Goal: Task Accomplishment & Management: Use online tool/utility

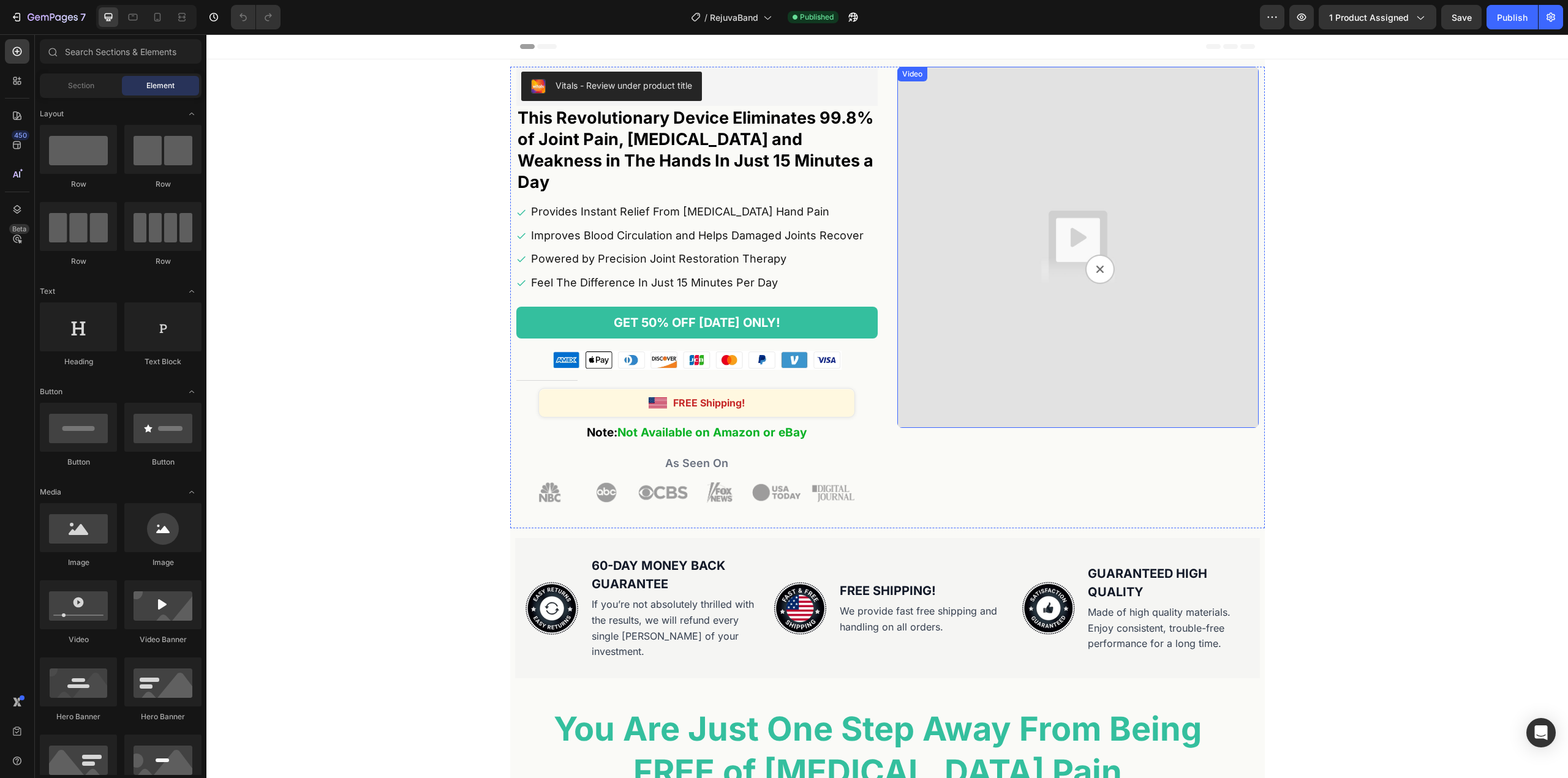
click at [1041, 242] on img at bounding box center [1078, 247] width 361 height 361
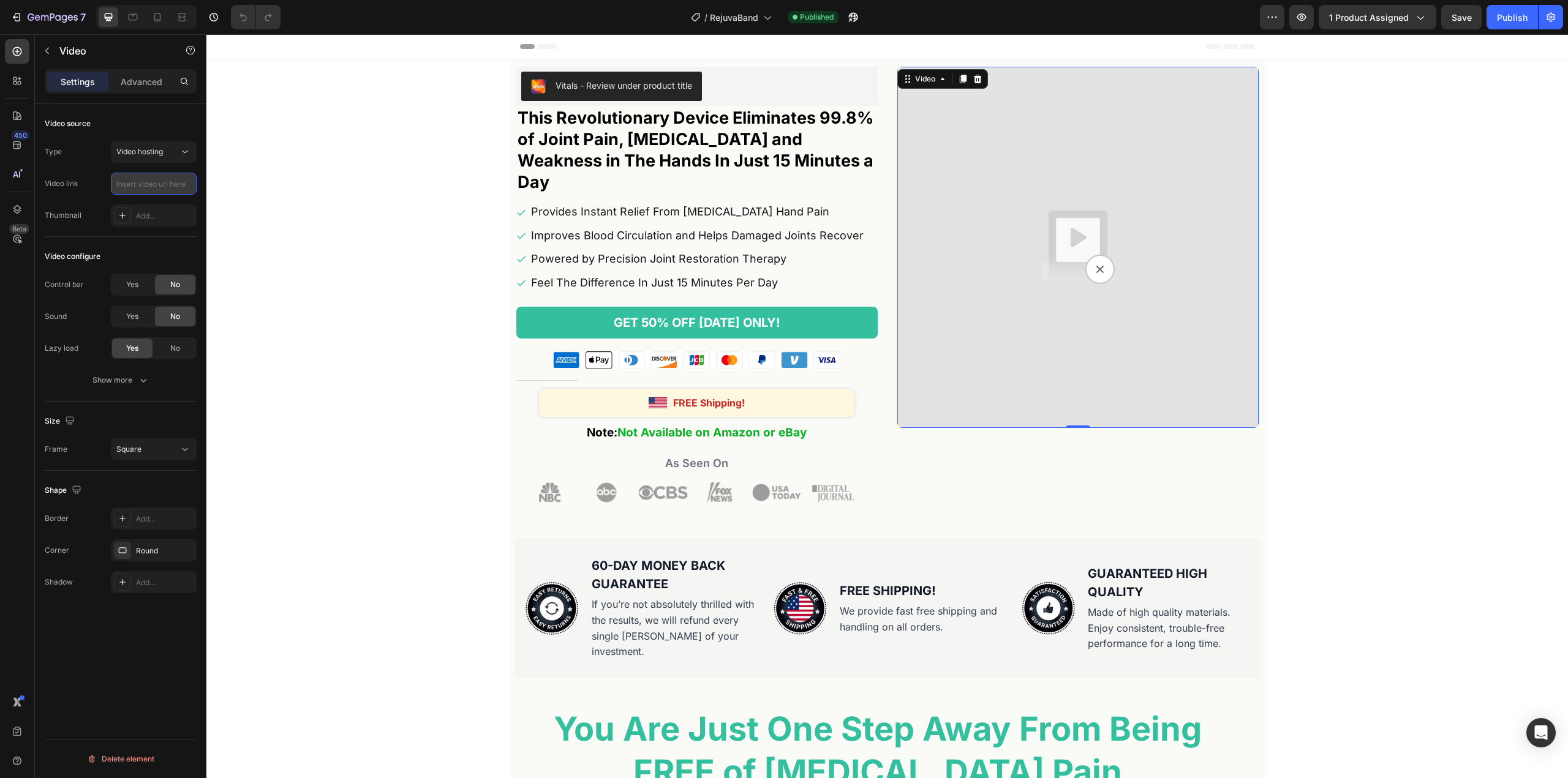
click at [148, 185] on input "text" at bounding box center [154, 183] width 86 height 22
paste input "[URL][DOMAIN_NAME]"
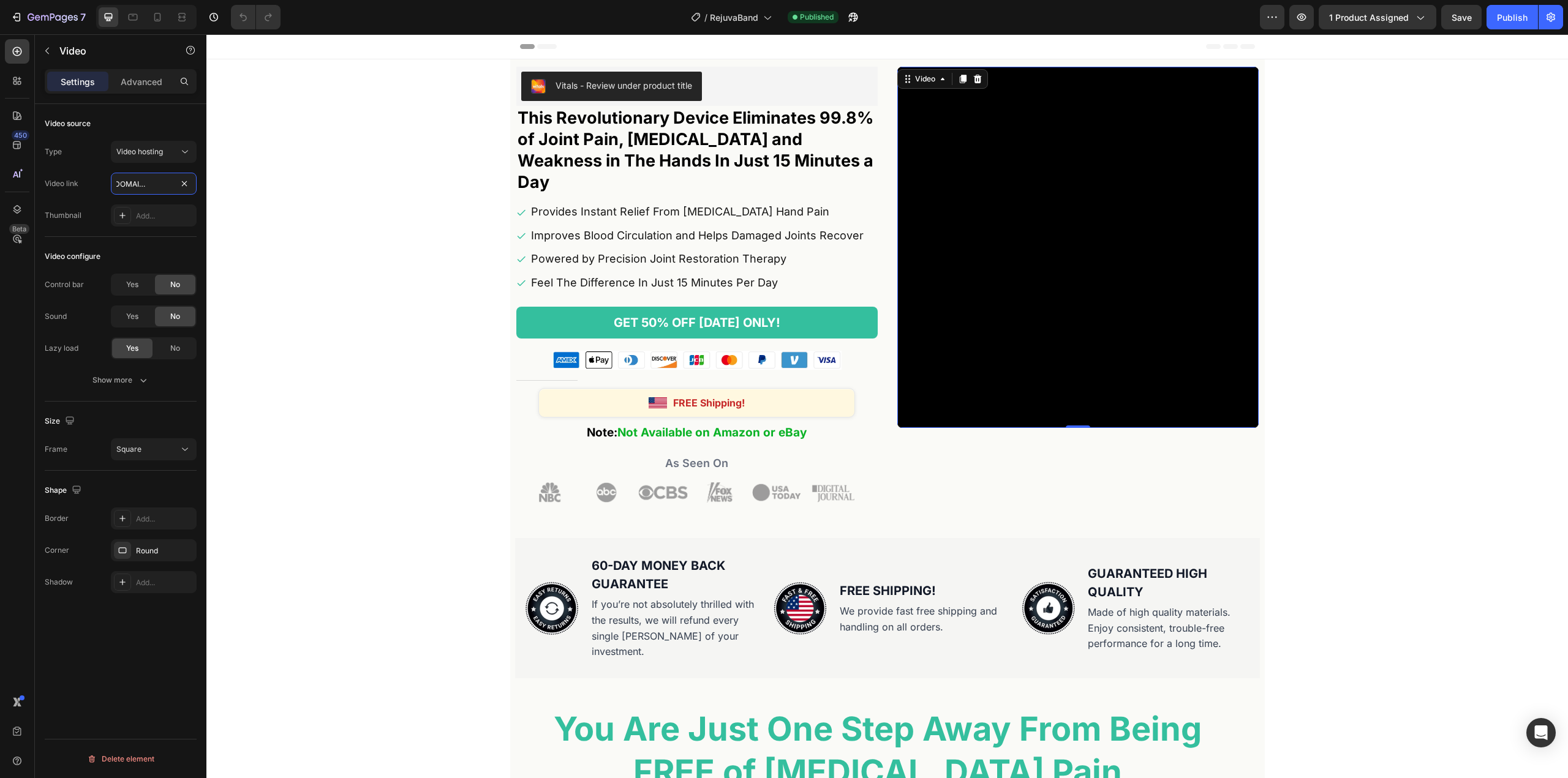
type input "[URL][DOMAIN_NAME]"
click at [123, 229] on div "Video source Type Video hosting Video link [URL][DOMAIN_NAME] Thumbnail Add..." at bounding box center [120, 170] width 152 height 133
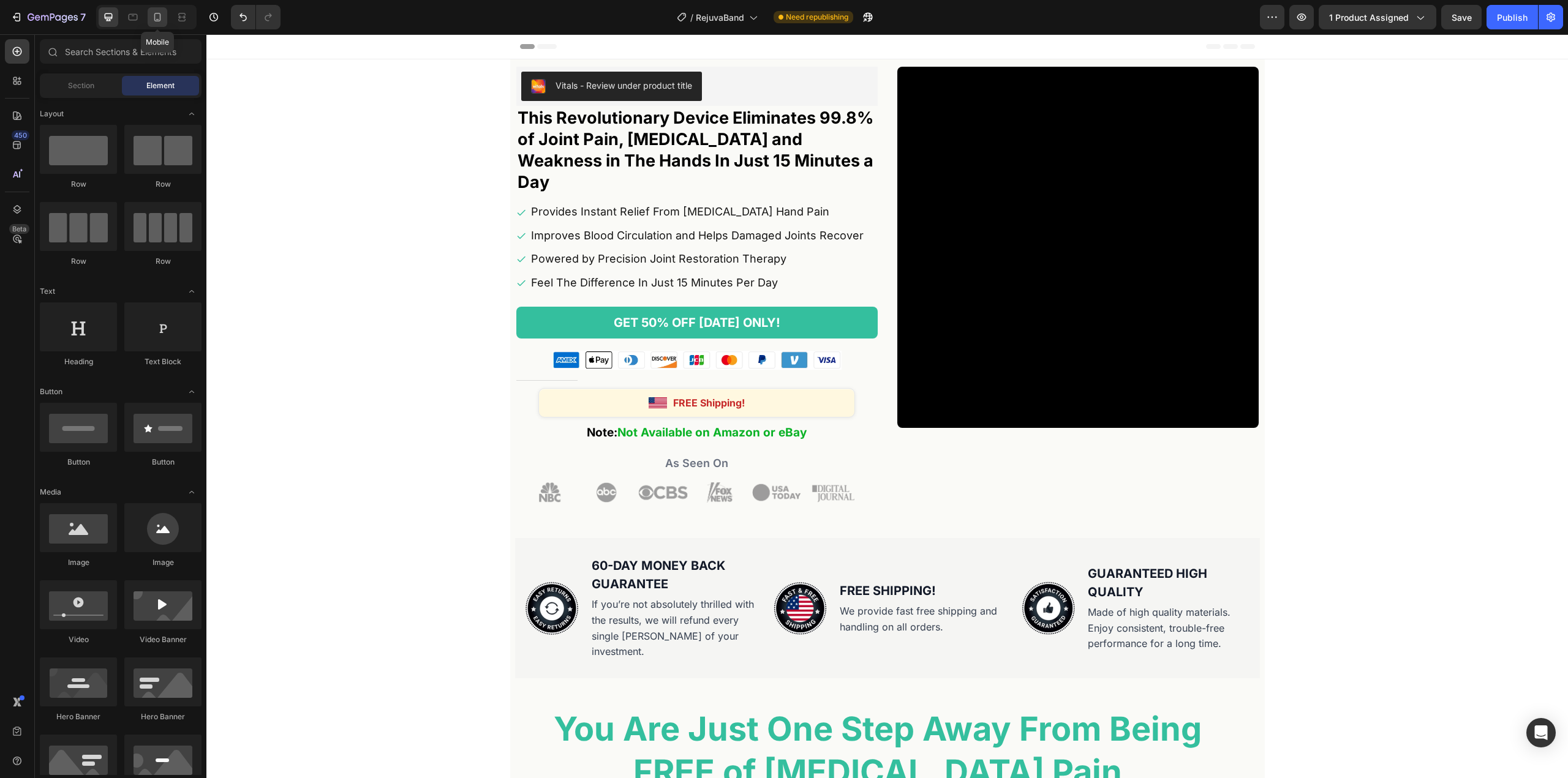
click at [153, 24] on div at bounding box center [157, 16] width 19 height 19
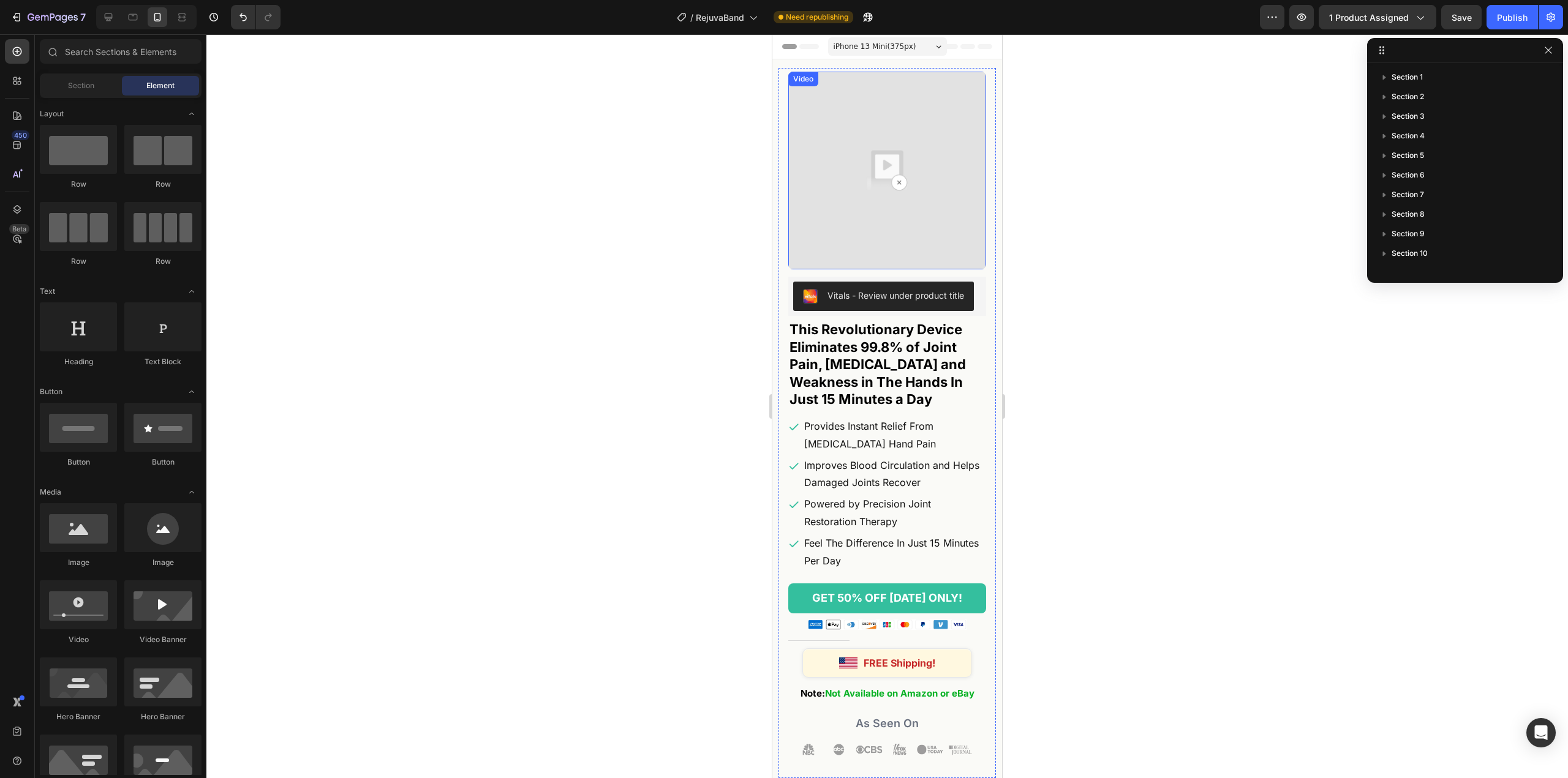
click at [880, 187] on img at bounding box center [887, 171] width 198 height 198
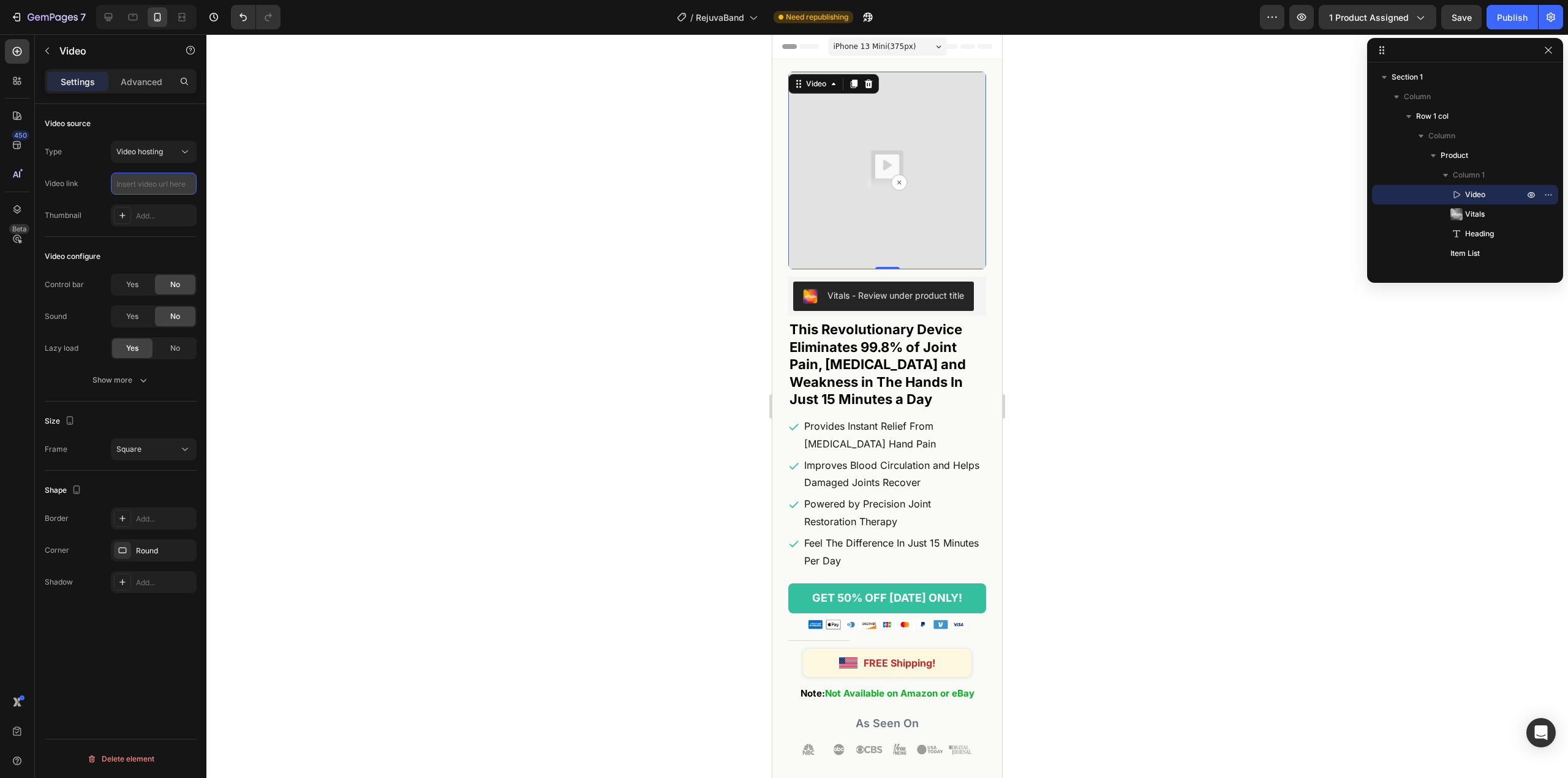
click at [144, 192] on input "text" at bounding box center [154, 183] width 86 height 22
paste input "[URL][DOMAIN_NAME]"
type input "[URL][DOMAIN_NAME]"
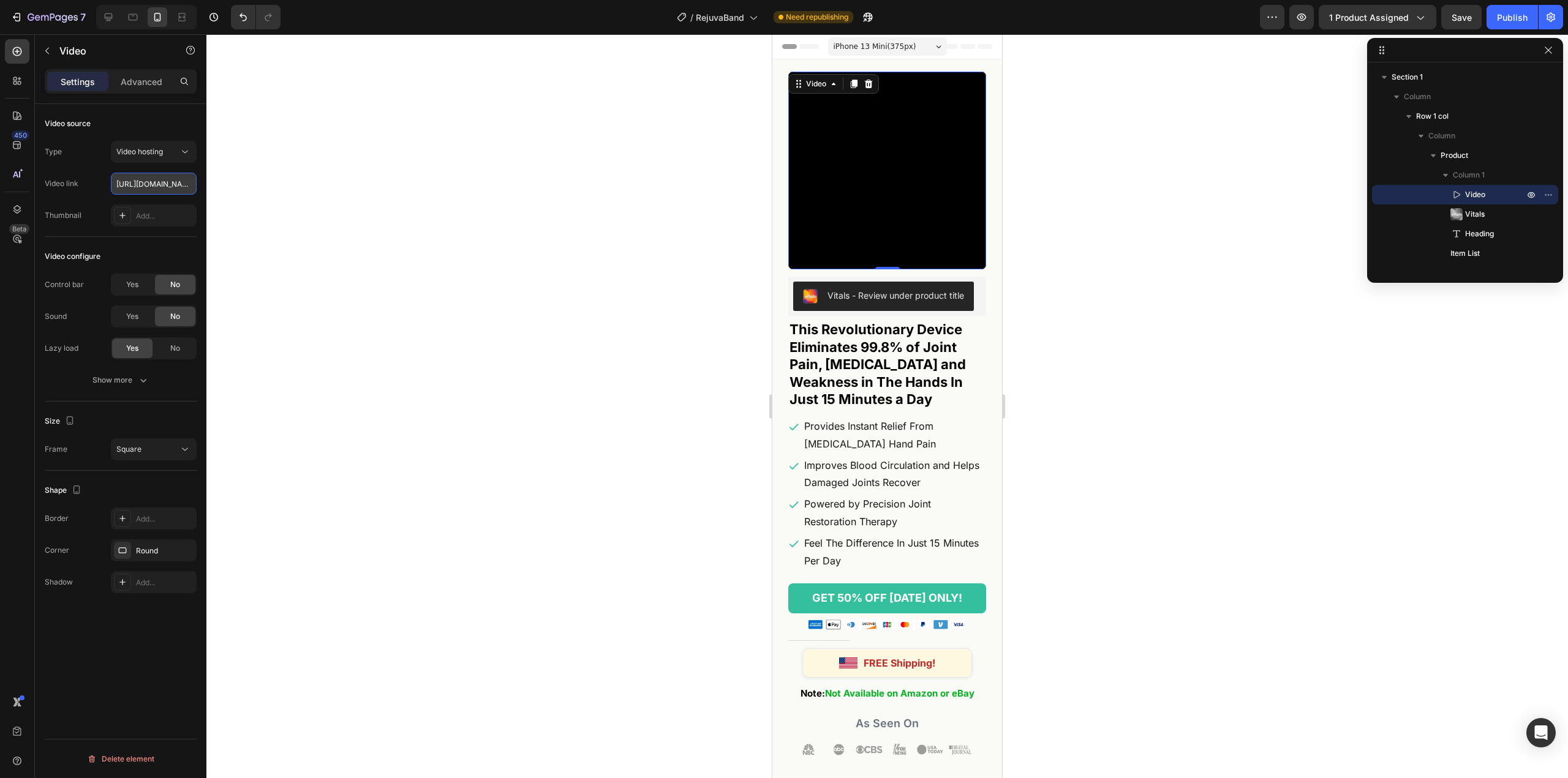
scroll to position [0, 224]
click at [542, 238] on div at bounding box center [887, 406] width 1361 height 744
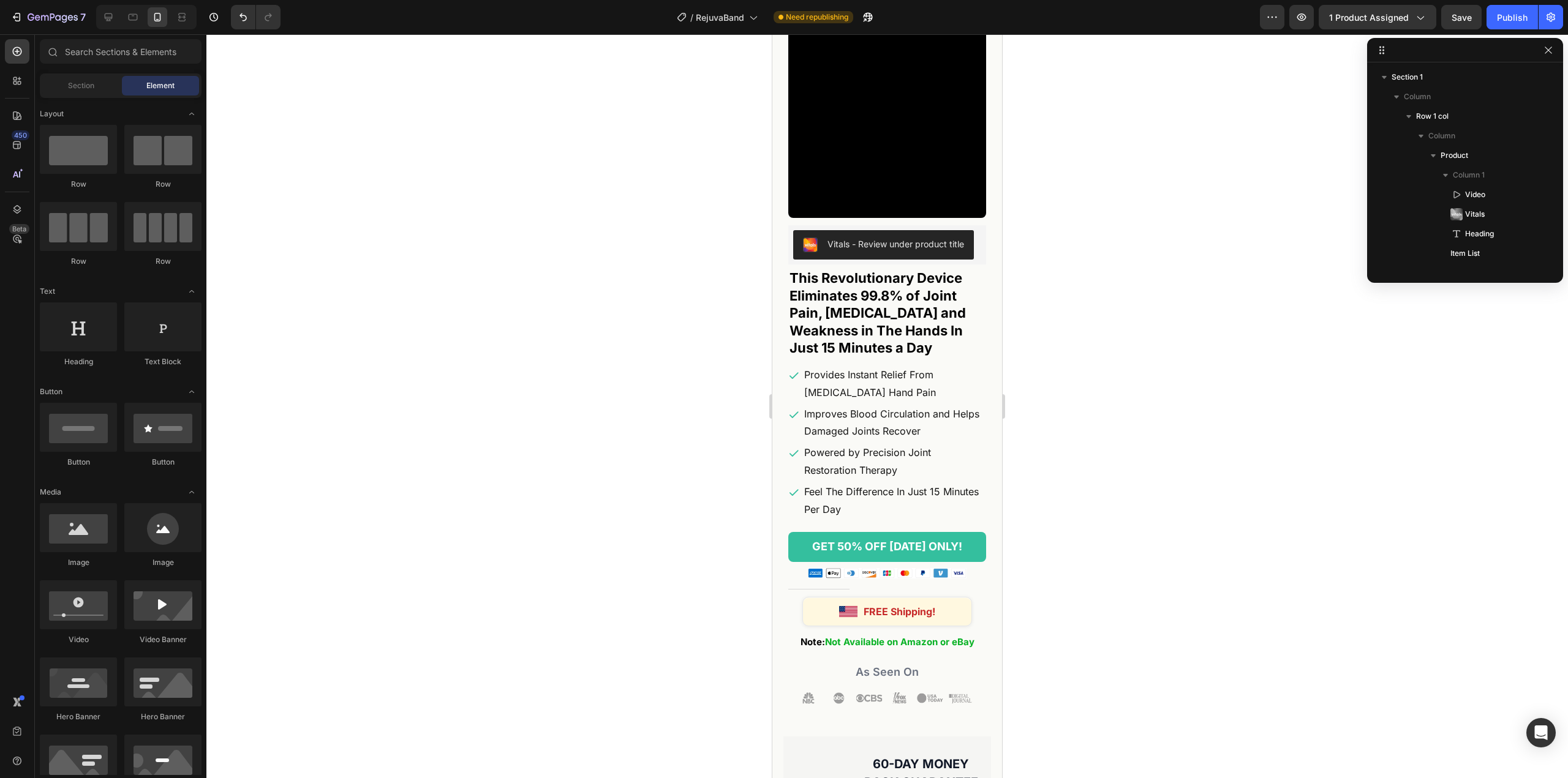
scroll to position [0, 0]
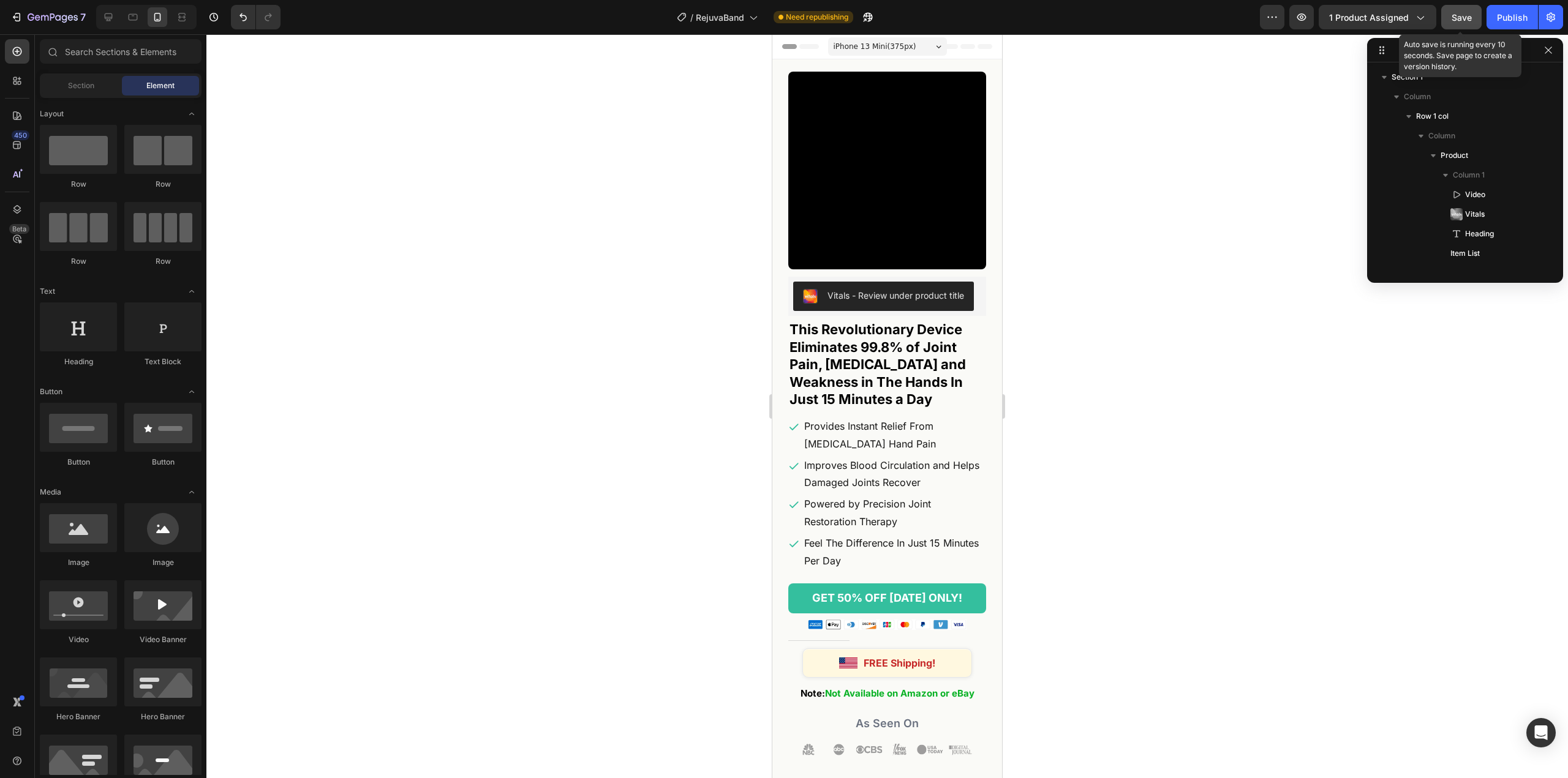
click at [1467, 19] on span "Save" at bounding box center [1462, 17] width 20 height 11
click at [1523, 22] on div "Publish" at bounding box center [1512, 17] width 31 height 13
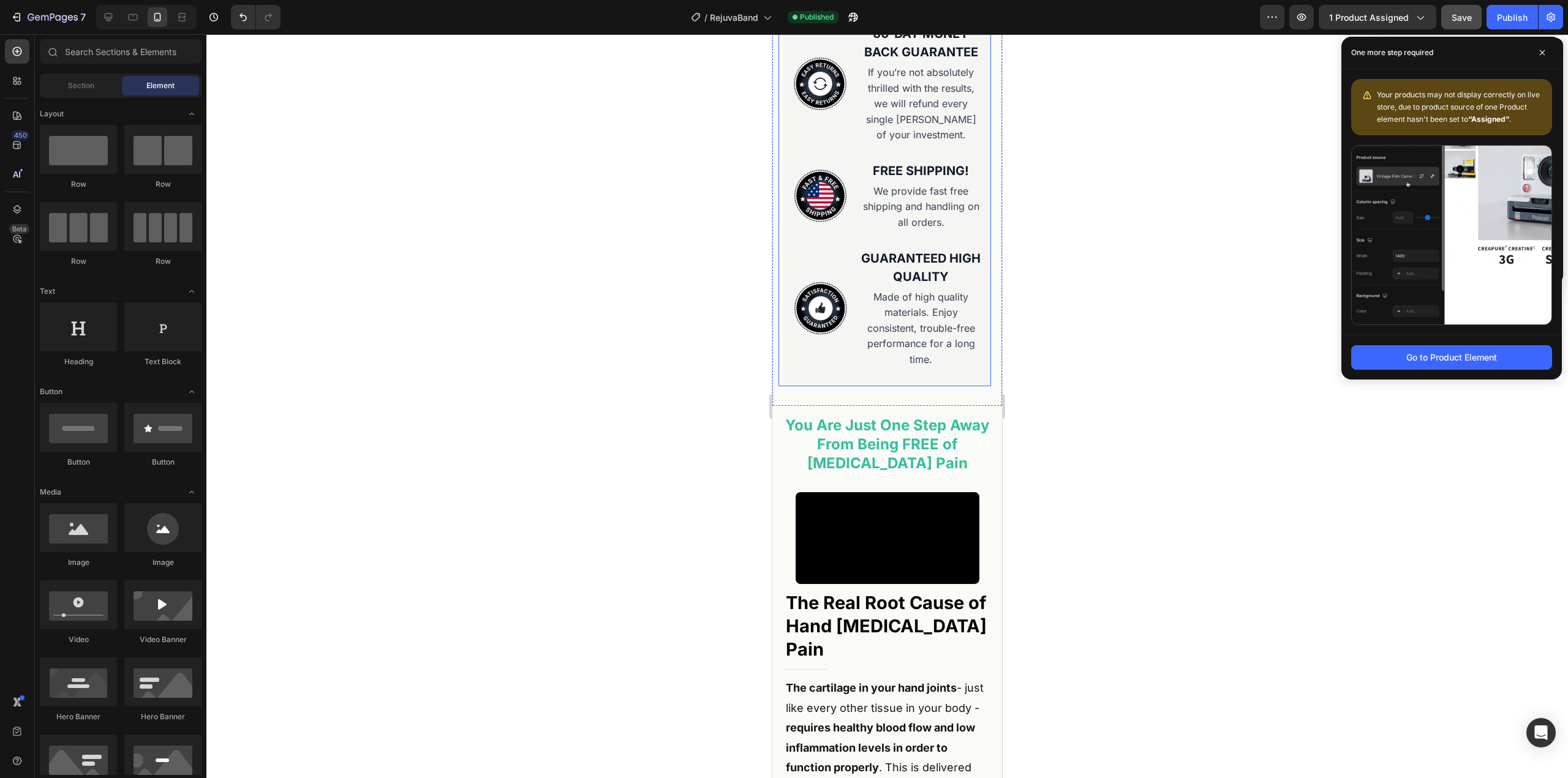
scroll to position [1102, 0]
